Goal: Transaction & Acquisition: Book appointment/travel/reservation

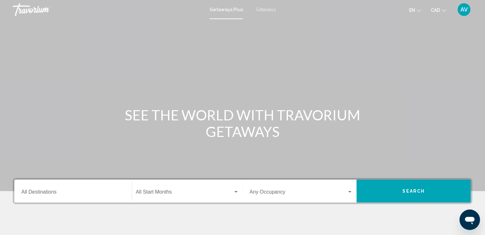
scroll to position [32, 0]
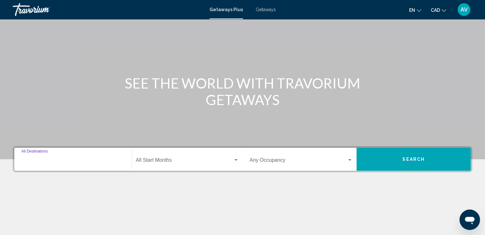
click at [97, 160] on input "Destination All Destinations" at bounding box center [72, 162] width 103 height 6
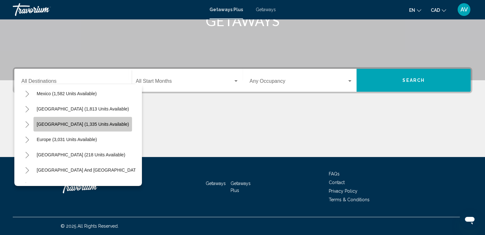
click at [58, 124] on span "Caribbean & Atlantic Islands (1,335 units available)" at bounding box center [83, 124] width 92 height 5
type input "**********"
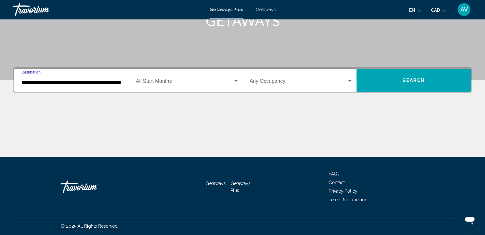
click at [177, 83] on span "Search widget" at bounding box center [184, 83] width 97 height 6
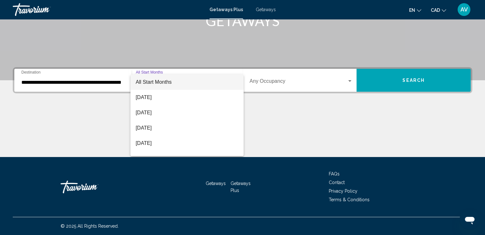
click at [321, 121] on div at bounding box center [242, 117] width 485 height 235
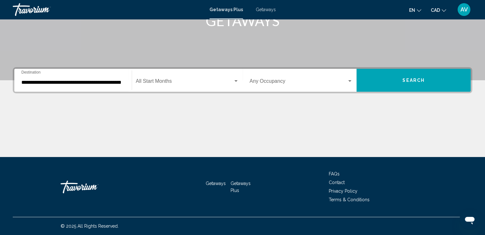
click at [212, 87] on div "Start Month All Start Months" at bounding box center [187, 80] width 103 height 20
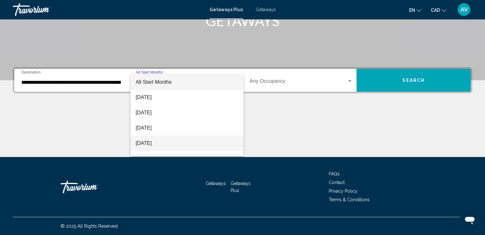
scroll to position [64, 0]
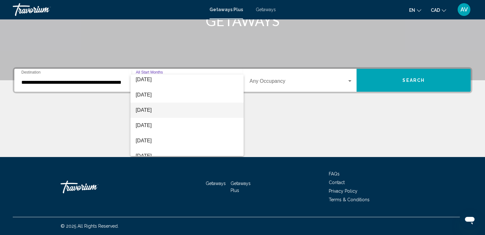
click at [205, 107] on span "February 2026" at bounding box center [187, 110] width 103 height 15
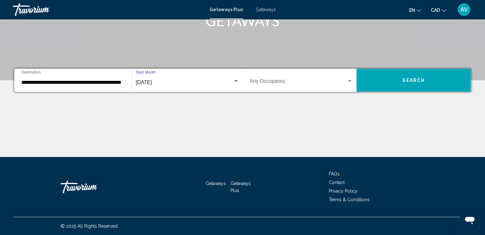
click at [398, 84] on button "Search" at bounding box center [413, 80] width 114 height 23
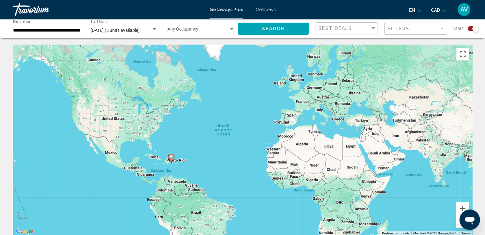
scroll to position [205, 0]
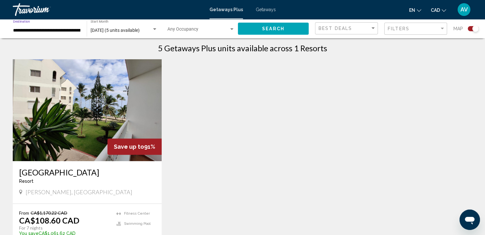
click at [70, 29] on input "**********" at bounding box center [46, 30] width 67 height 5
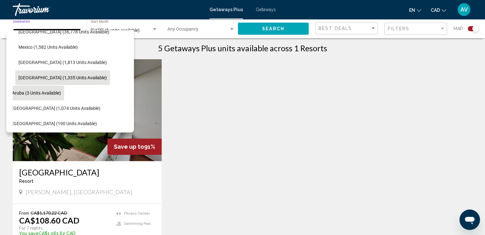
scroll to position [89, 10]
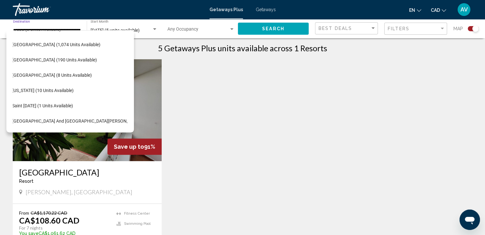
click at [246, 116] on div "Save up to 91% Albatros Club Resort Resort - This is an adults only resort Juan…" at bounding box center [243, 167] width 466 height 217
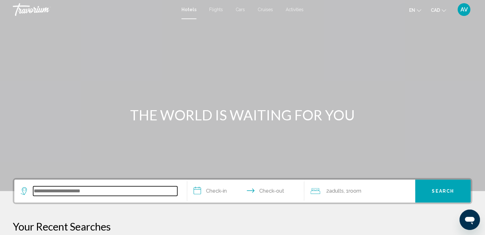
click at [100, 193] on input "Search widget" at bounding box center [105, 192] width 144 height 10
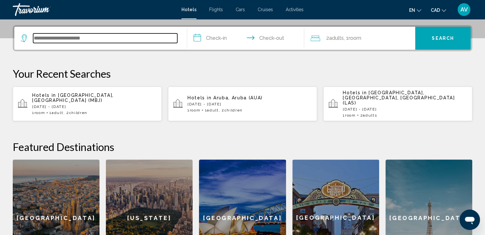
scroll to position [157, 0]
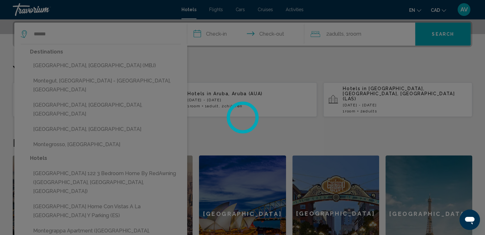
click at [80, 66] on div at bounding box center [242, 117] width 485 height 235
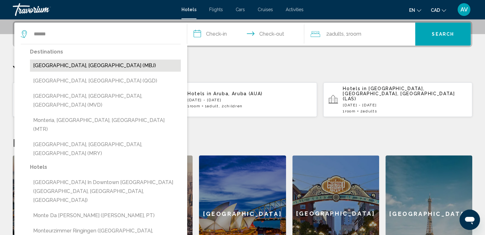
click at [79, 65] on button "[GEOGRAPHIC_DATA], [GEOGRAPHIC_DATA] (MBJ)" at bounding box center [105, 66] width 151 height 12
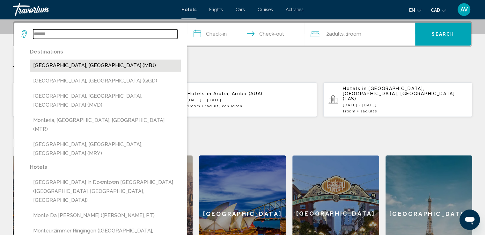
type input "**********"
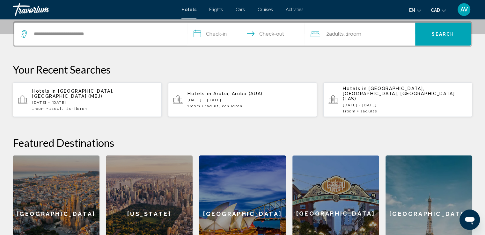
click at [222, 30] on input "**********" at bounding box center [247, 35] width 120 height 25
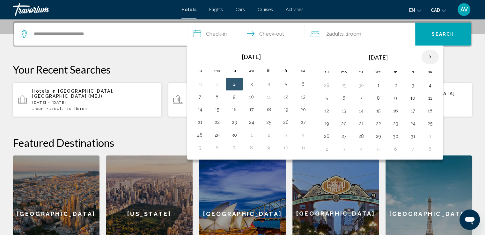
click at [432, 58] on th "Next month" at bounding box center [429, 57] width 17 height 14
click at [393, 110] on button "12" at bounding box center [396, 110] width 10 height 9
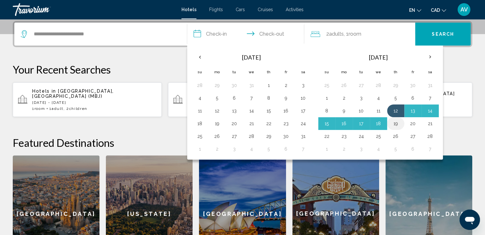
click at [393, 121] on button "19" at bounding box center [396, 123] width 10 height 9
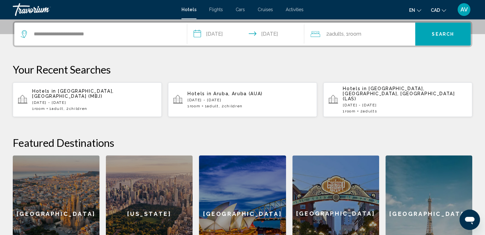
type input "**********"
click at [379, 44] on div "2 Adult Adults , 1 Room rooms" at bounding box center [363, 34] width 105 height 23
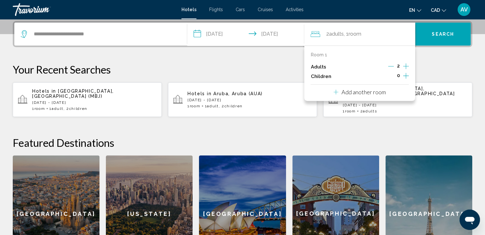
click at [405, 76] on icon "Increment children" at bounding box center [406, 76] width 6 height 8
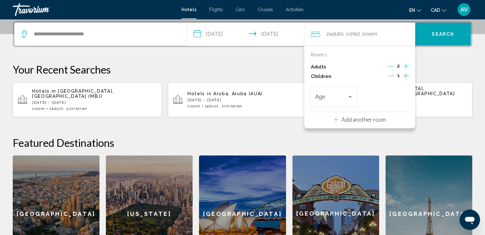
click at [405, 76] on icon "Increment children" at bounding box center [406, 76] width 6 height 8
click at [344, 93] on div "Age" at bounding box center [334, 95] width 38 height 23
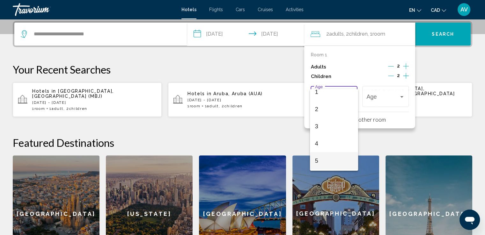
scroll to position [64, 0]
click at [329, 148] on span "7" at bounding box center [334, 154] width 38 height 17
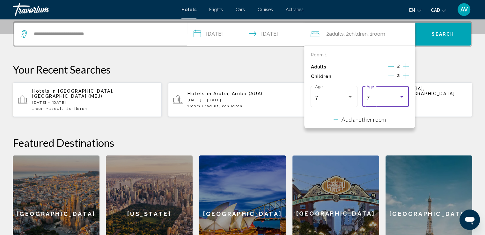
click at [380, 100] on div "7" at bounding box center [382, 98] width 32 height 6
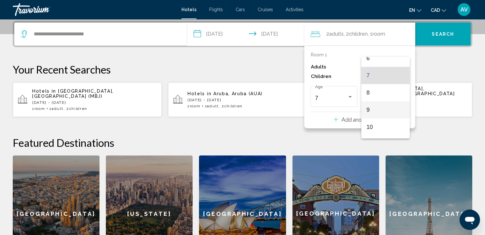
scroll to position [120, 0]
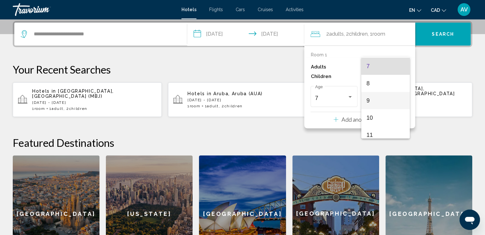
click at [374, 99] on span "9" at bounding box center [385, 100] width 38 height 17
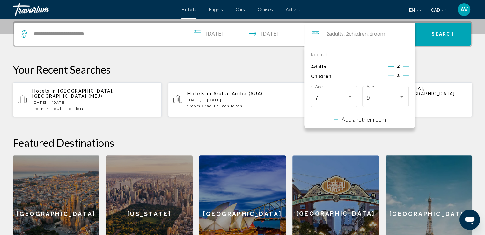
click at [442, 30] on button "Search" at bounding box center [442, 34] width 55 height 23
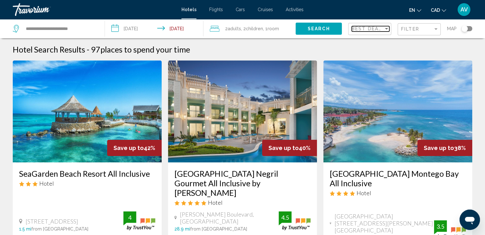
click at [380, 31] on span "Best Deals" at bounding box center [368, 28] width 33 height 5
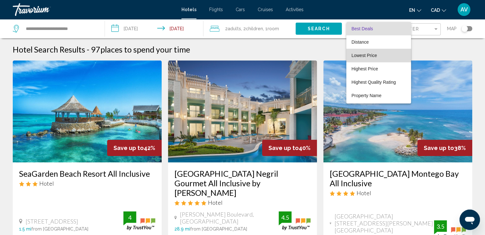
click at [366, 54] on span "Lowest Price" at bounding box center [364, 55] width 26 height 5
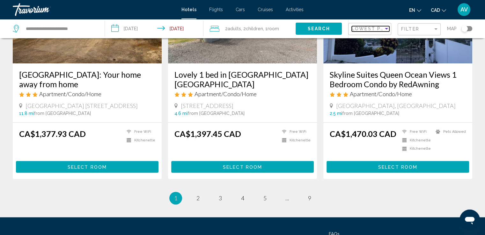
scroll to position [844, 0]
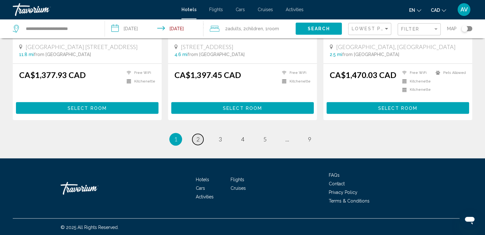
click at [199, 136] on span "2" at bounding box center [197, 139] width 3 height 7
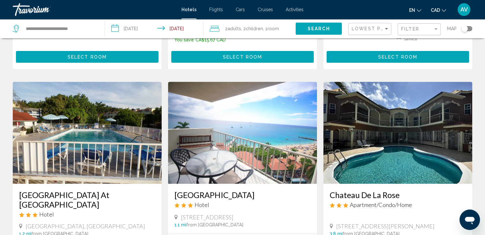
scroll to position [287, 0]
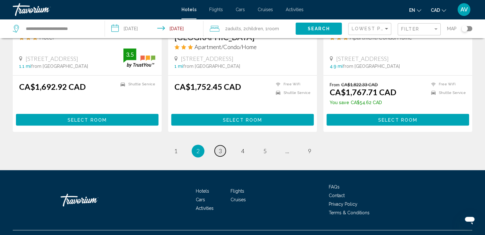
click at [219, 148] on span "3" at bounding box center [220, 151] width 3 height 7
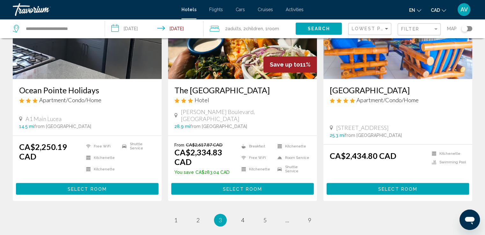
scroll to position [861, 0]
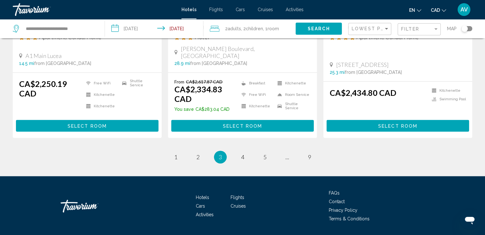
drag, startPoint x: 240, startPoint y: 145, endPoint x: 244, endPoint y: 133, distance: 12.8
click at [240, 151] on ul "3 / 9 page 1 page 2 You're on page 3 page 4 page 5 page ... page 9" at bounding box center [242, 157] width 459 height 13
click at [244, 151] on li "page 4" at bounding box center [242, 157] width 13 height 13
click at [243, 154] on span "4" at bounding box center [242, 157] width 3 height 7
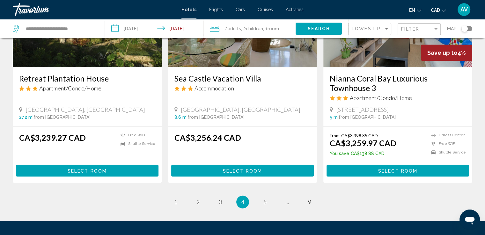
scroll to position [863, 0]
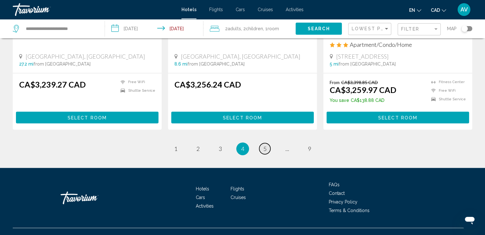
click at [263, 145] on span "5" at bounding box center [264, 148] width 3 height 7
